Goal: Task Accomplishment & Management: Manage account settings

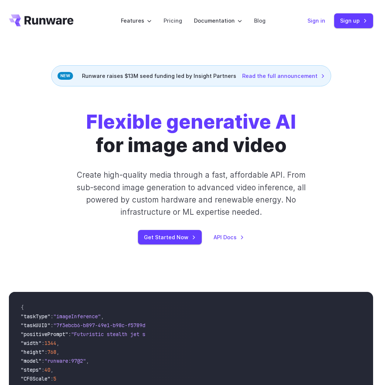
click at [318, 21] on link "Sign in" at bounding box center [316, 20] width 18 height 9
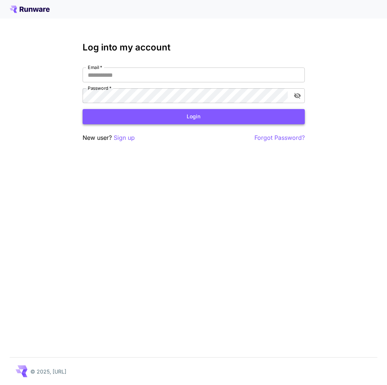
type input "**********"
click at [178, 120] on button "Login" at bounding box center [194, 116] width 222 height 15
